Goal: Information Seeking & Learning: Learn about a topic

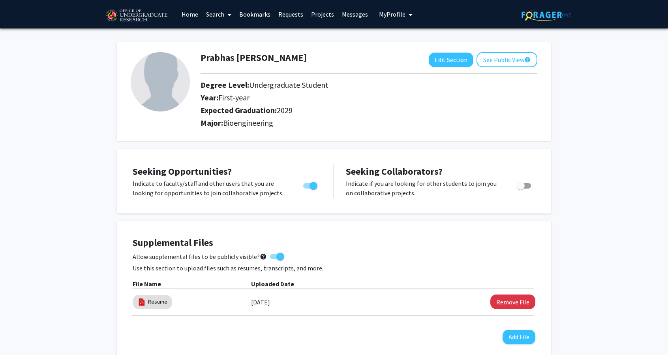
click at [285, 15] on link "Requests" at bounding box center [291, 14] width 33 height 28
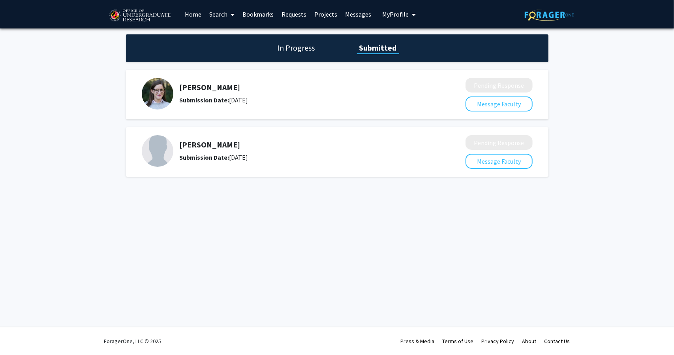
click at [191, 19] on link "Home" at bounding box center [193, 14] width 24 height 28
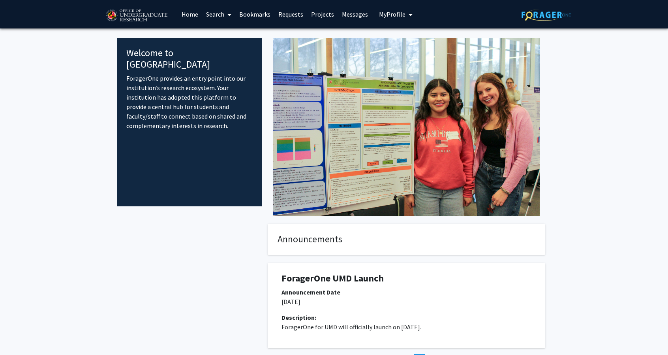
click at [230, 14] on icon at bounding box center [230, 14] width 4 height 6
click at [226, 36] on span "Faculty/Staff" at bounding box center [231, 36] width 58 height 16
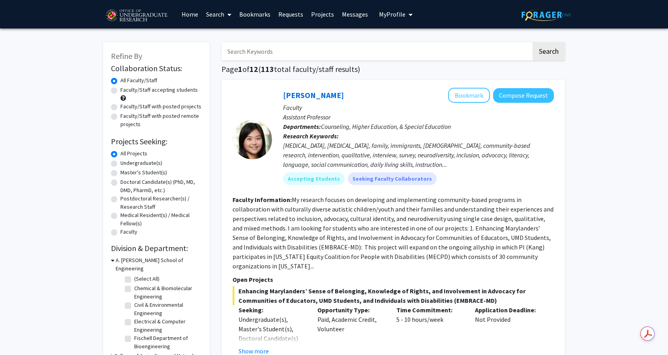
click at [120, 163] on label "Undergraduate(s)" at bounding box center [141, 163] width 42 height 8
click at [120, 163] on input "Undergraduate(s)" at bounding box center [122, 161] width 5 height 5
radio input "true"
click at [120, 87] on label "Faculty/Staff accepting students" at bounding box center [158, 90] width 77 height 8
click at [120, 87] on input "Faculty/Staff accepting students" at bounding box center [122, 88] width 5 height 5
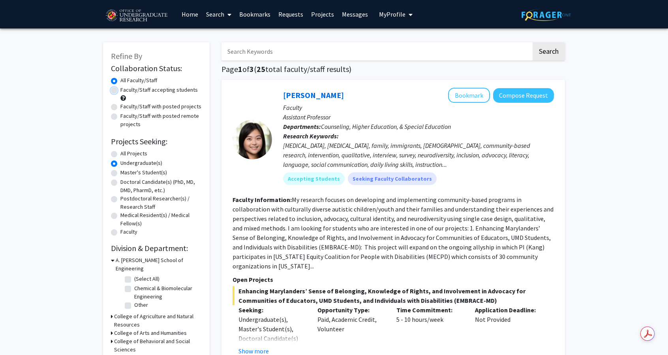
radio input "true"
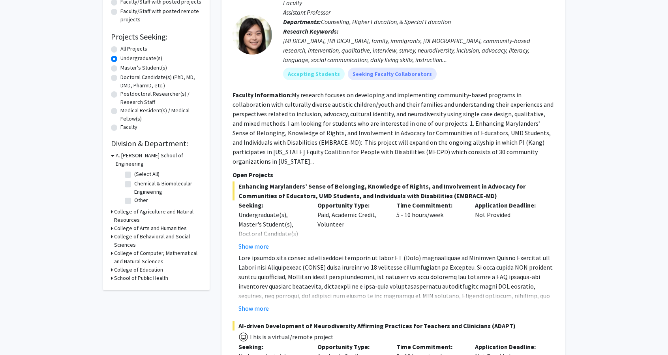
scroll to position [105, 0]
click at [134, 179] on label "Chemical & Biomolecular Engineering" at bounding box center [167, 187] width 66 height 17
click at [134, 179] on input "Chemical & Biomolecular Engineering" at bounding box center [136, 181] width 5 height 5
checkbox input "true"
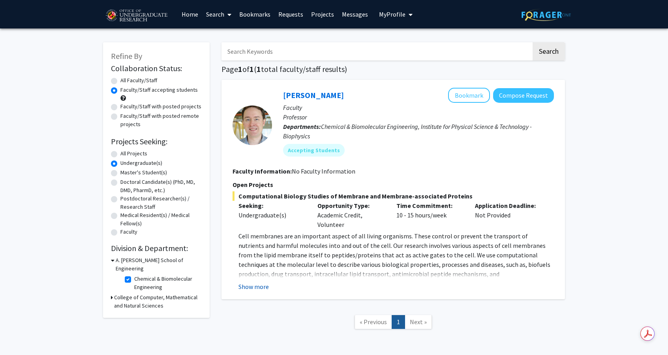
click at [262, 288] on button "Show more" at bounding box center [254, 286] width 30 height 9
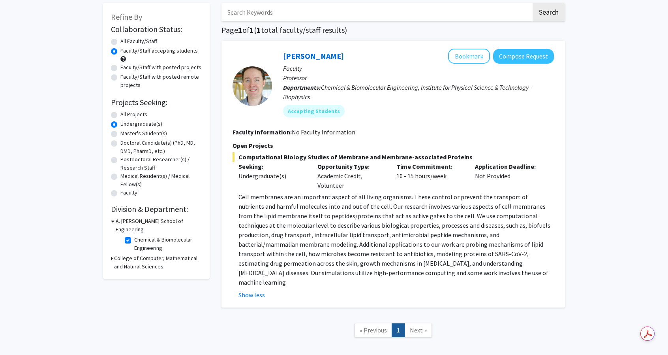
scroll to position [40, 0]
